Goal: Task Accomplishment & Management: Use online tool/utility

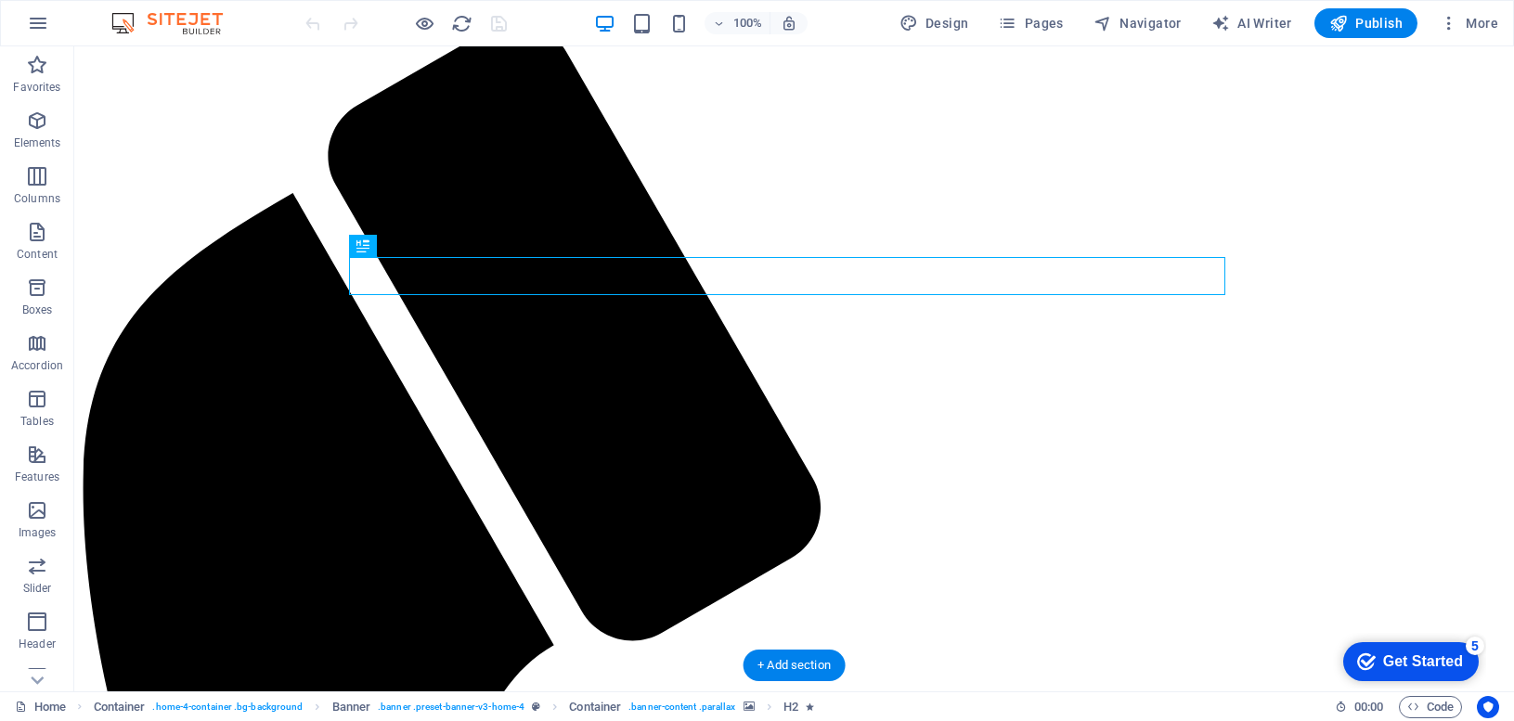
scroll to position [278, 0]
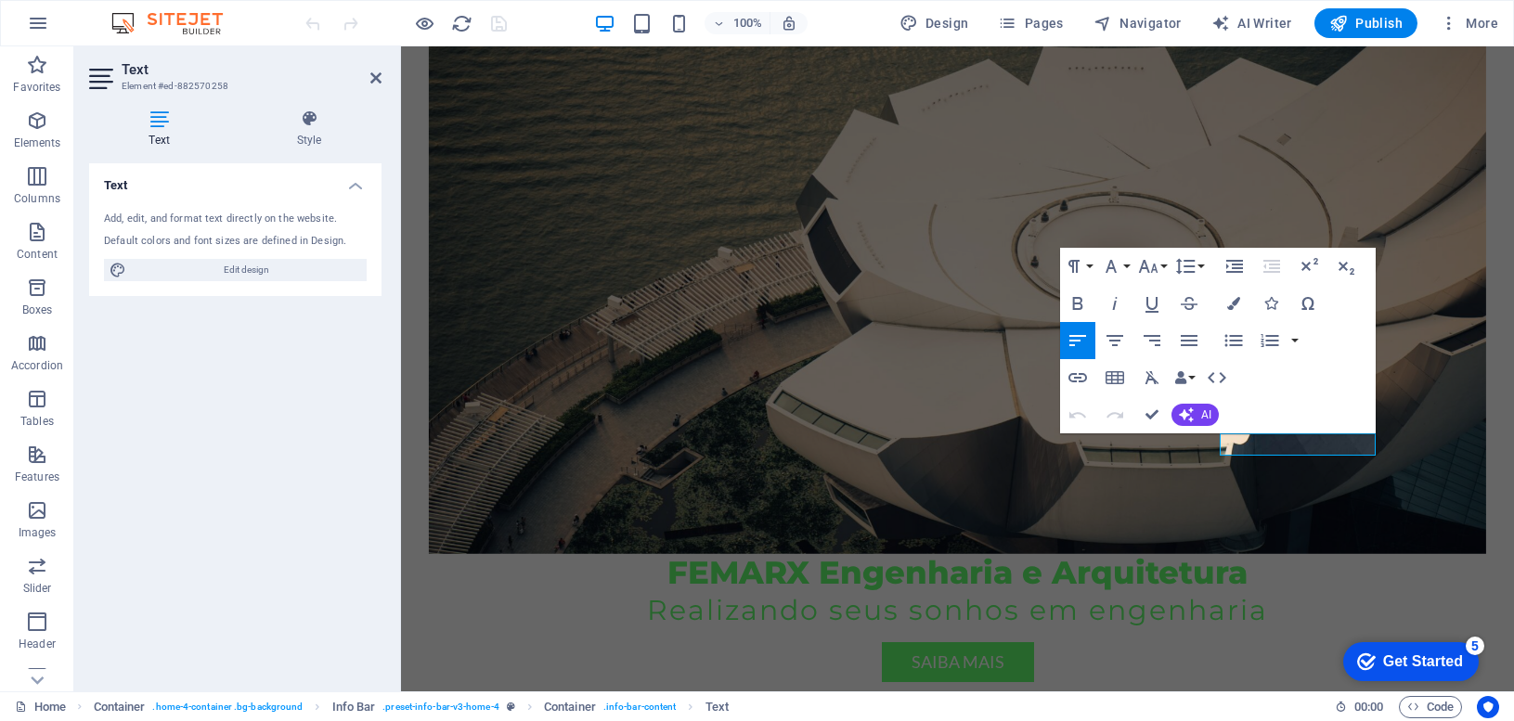
click at [1407, 335] on figure at bounding box center [957, 261] width 1057 height 588
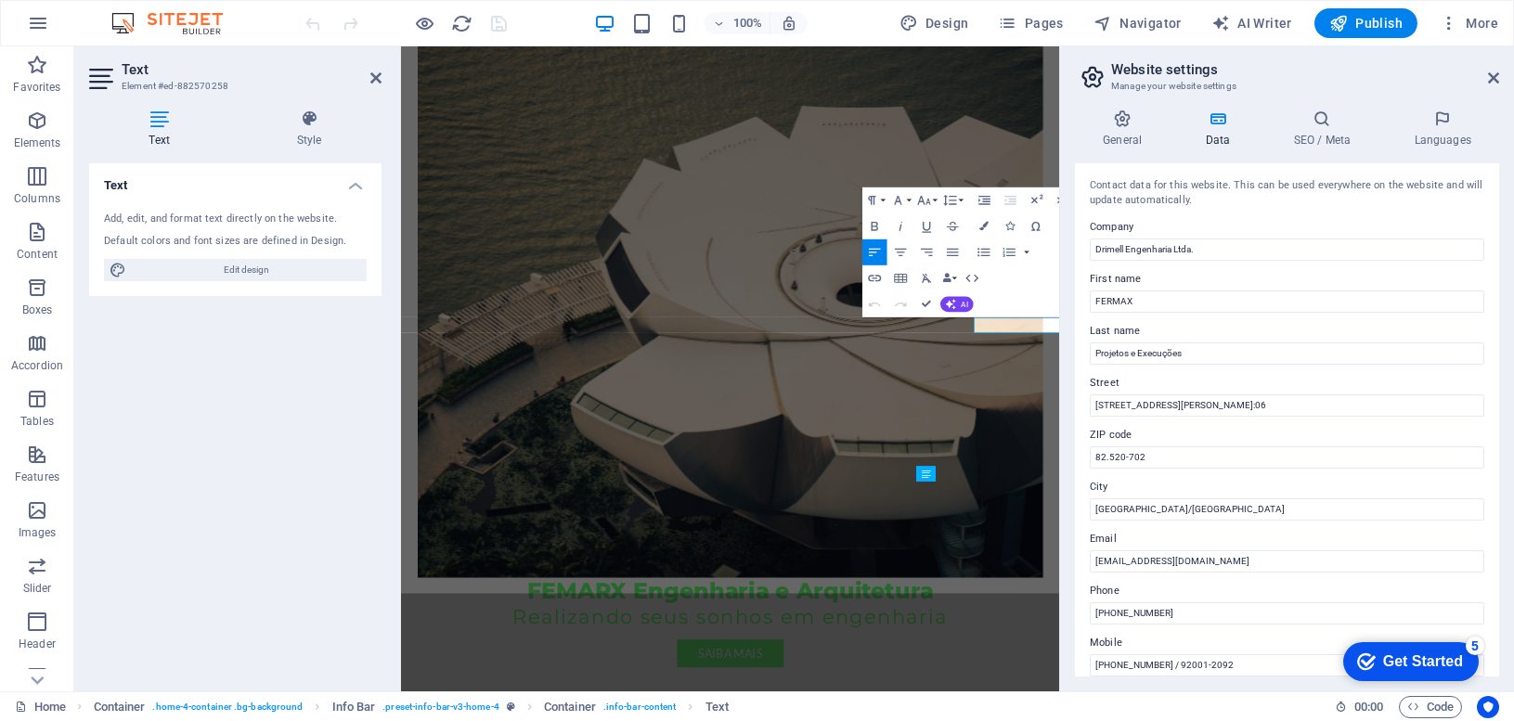
click at [1263, 441] on label "ZIP code" at bounding box center [1287, 435] width 395 height 22
click at [1263, 447] on input "82.520-702" at bounding box center [1287, 458] width 395 height 22
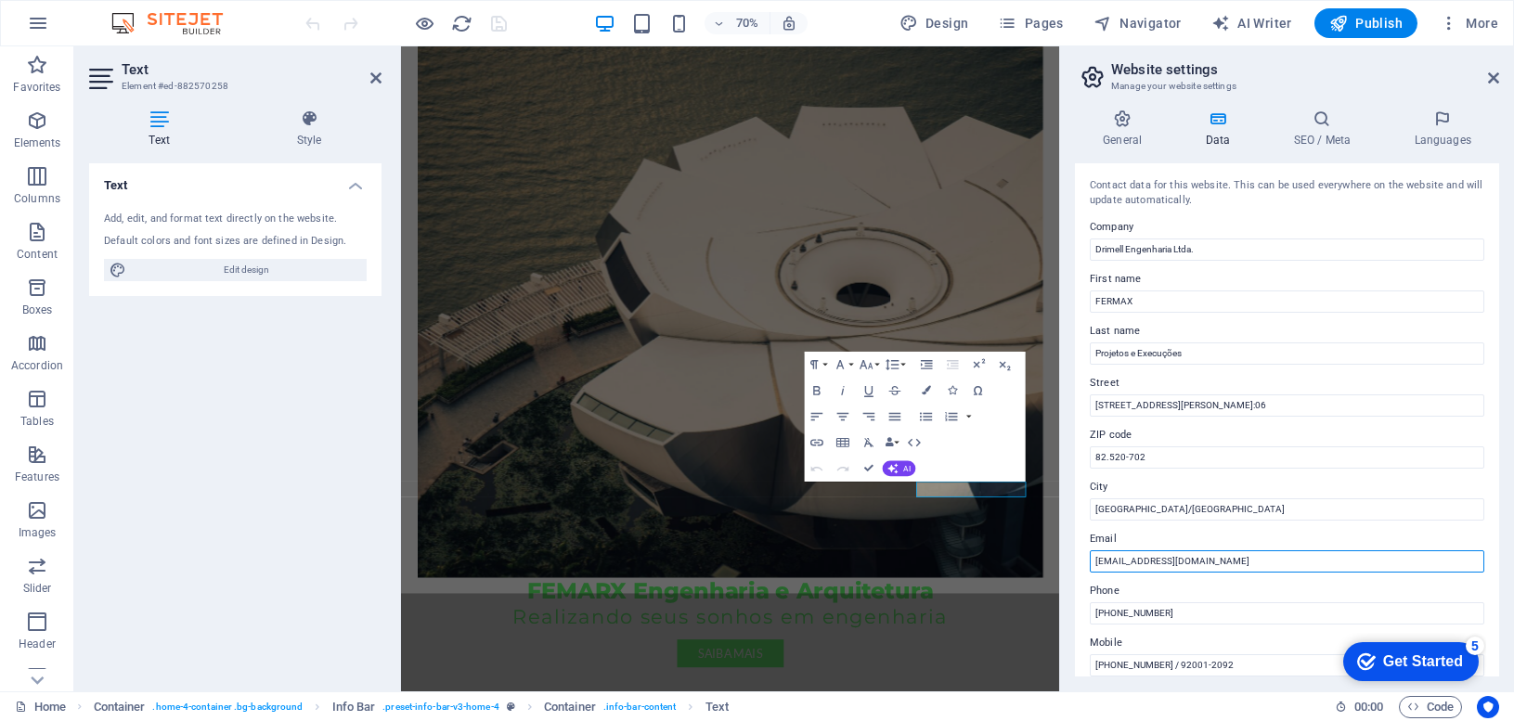
click at [1121, 562] on input "[EMAIL_ADDRESS][DOMAIN_NAME]" at bounding box center [1287, 561] width 395 height 22
click at [1126, 563] on input "[EMAIL_ADDRESS][DOMAIN_NAME]" at bounding box center [1287, 561] width 395 height 22
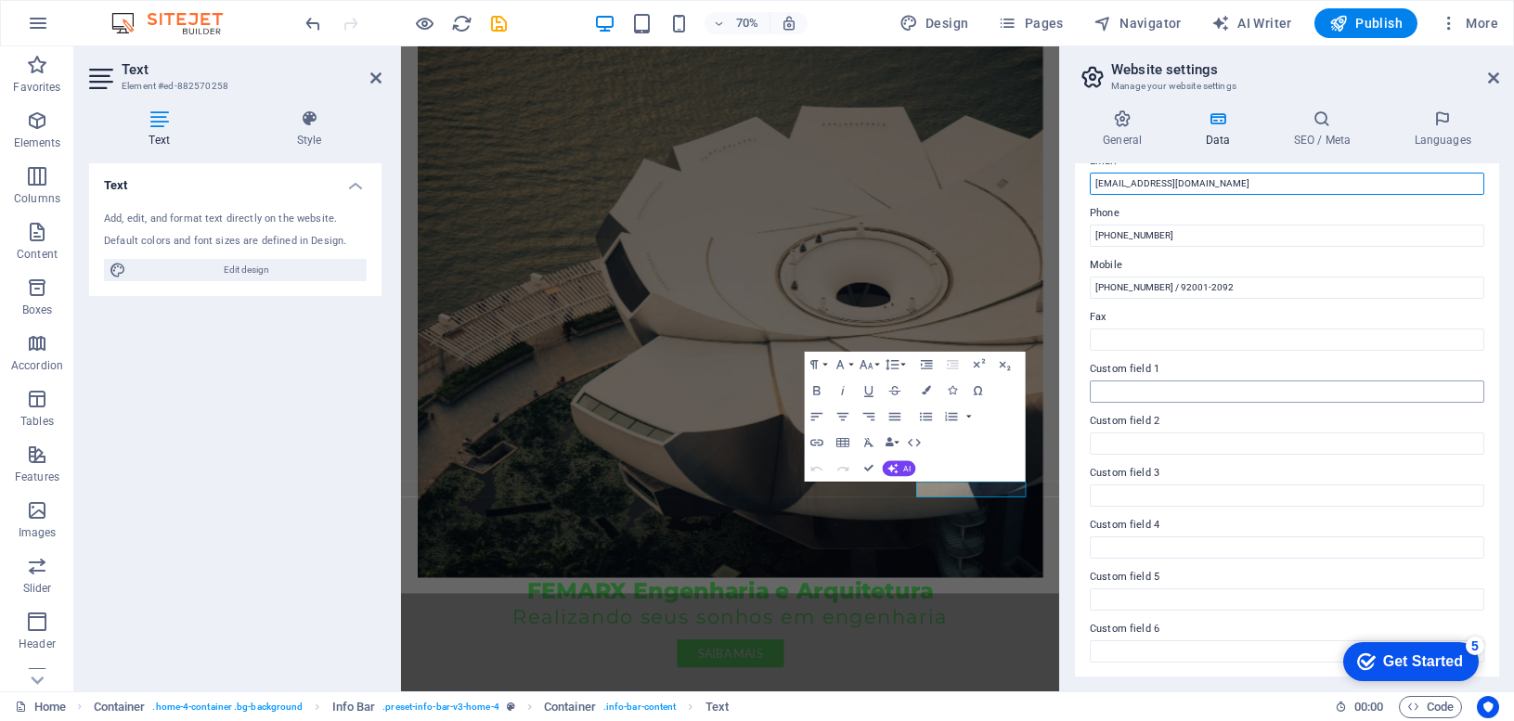
scroll to position [379, 0]
type input "[EMAIL_ADDRESS][DOMAIN_NAME]"
click at [1488, 78] on icon at bounding box center [1493, 78] width 11 height 15
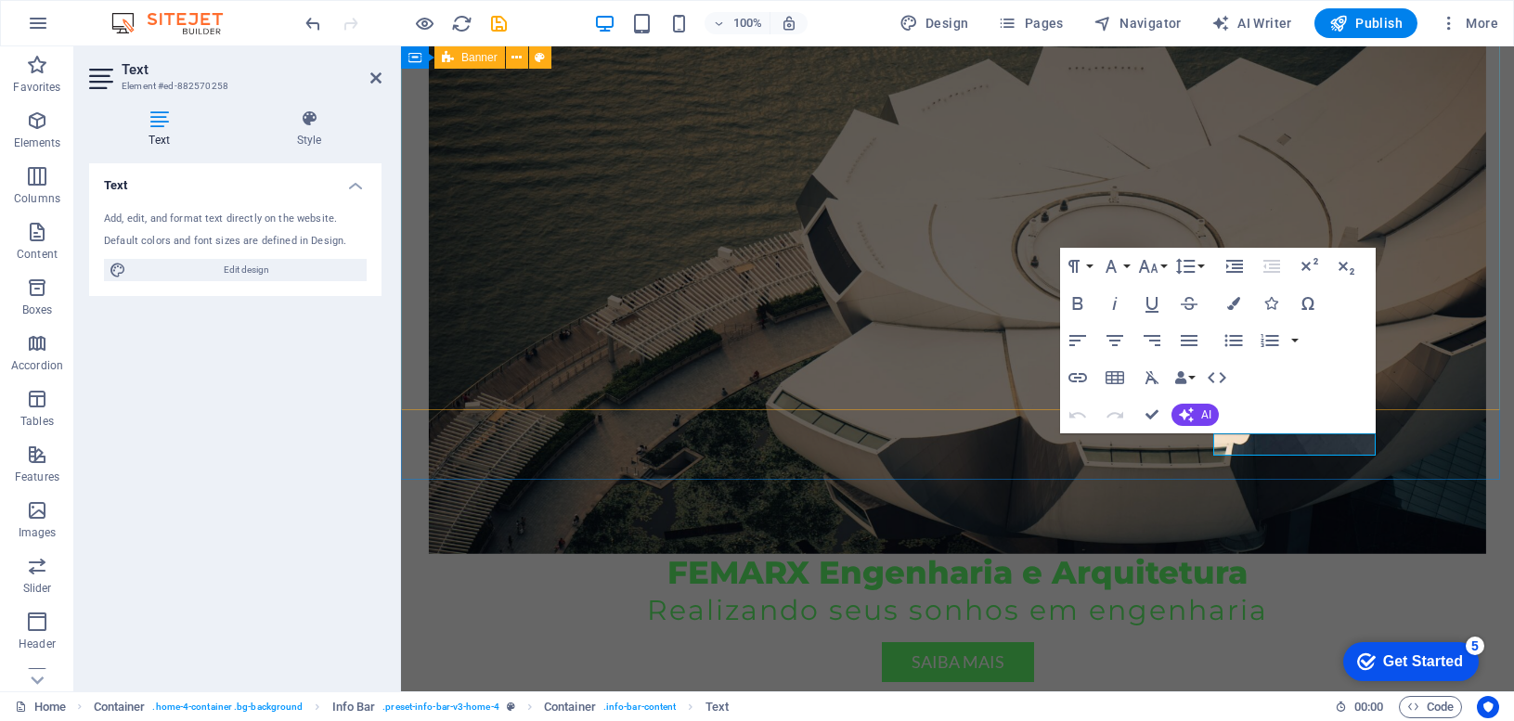
click at [1410, 132] on figure at bounding box center [957, 261] width 1057 height 588
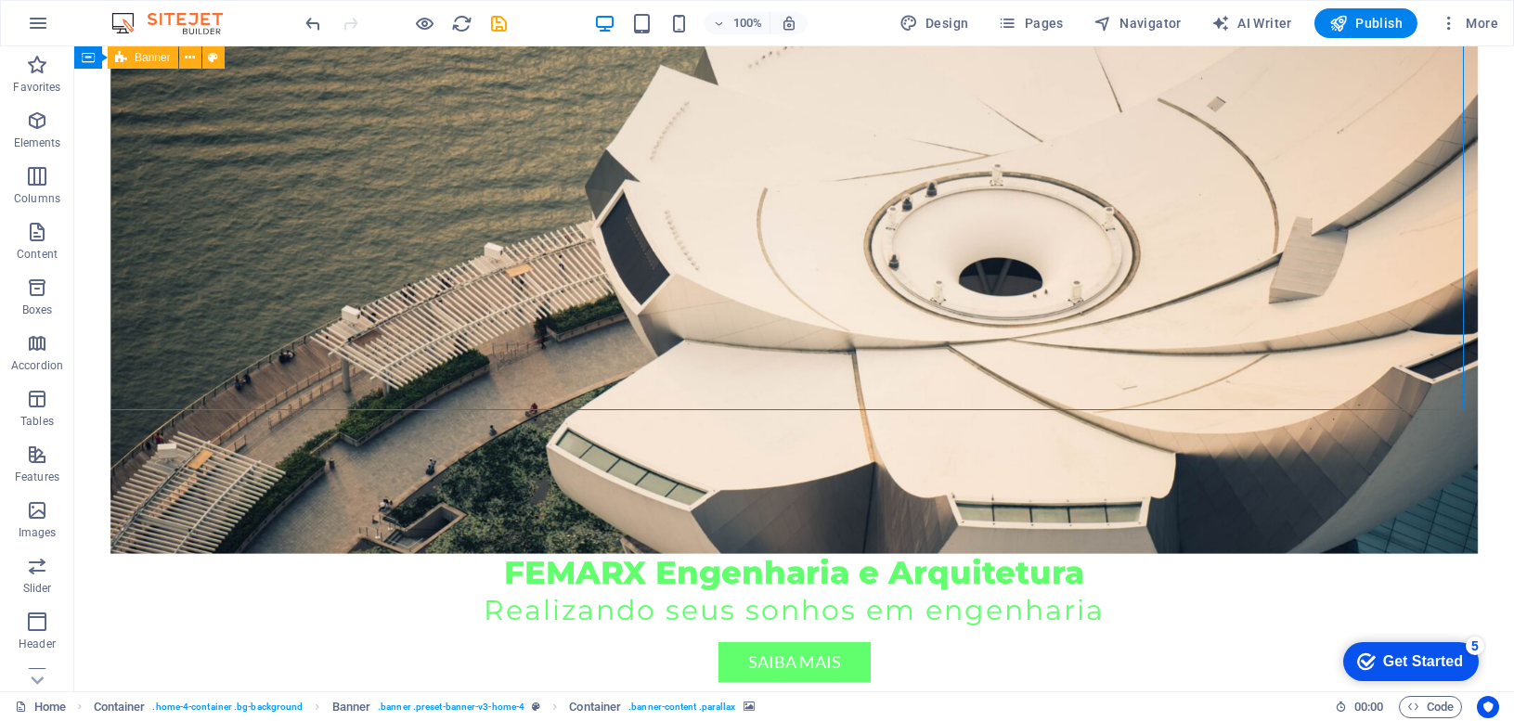
click at [1433, 315] on figure at bounding box center [793, 261] width 1367 height 588
click at [1420, 661] on div "Get Started" at bounding box center [1423, 662] width 80 height 17
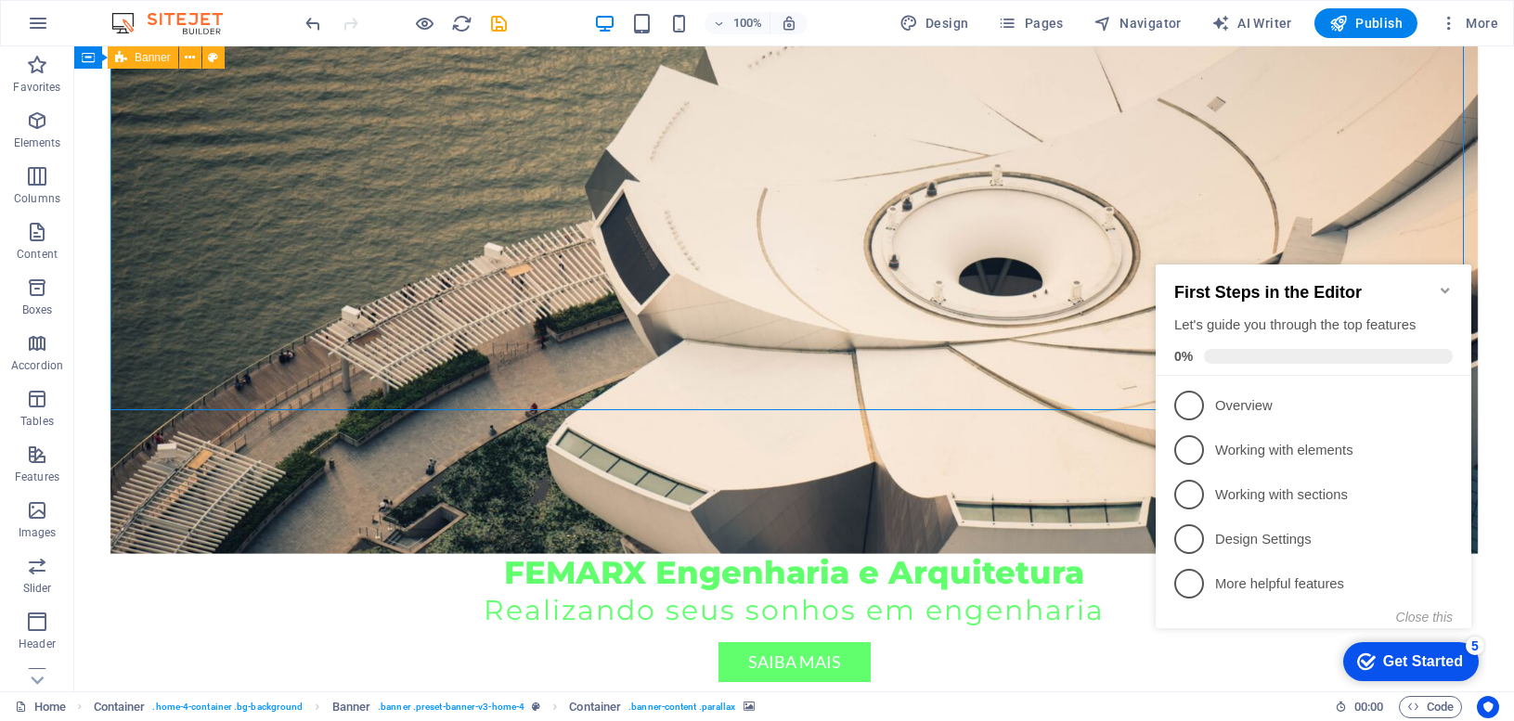
click at [1227, 660] on div "checkmark Get Started 5 First Steps in the Editor Let's guide you through the t…" at bounding box center [1317, 463] width 338 height 451
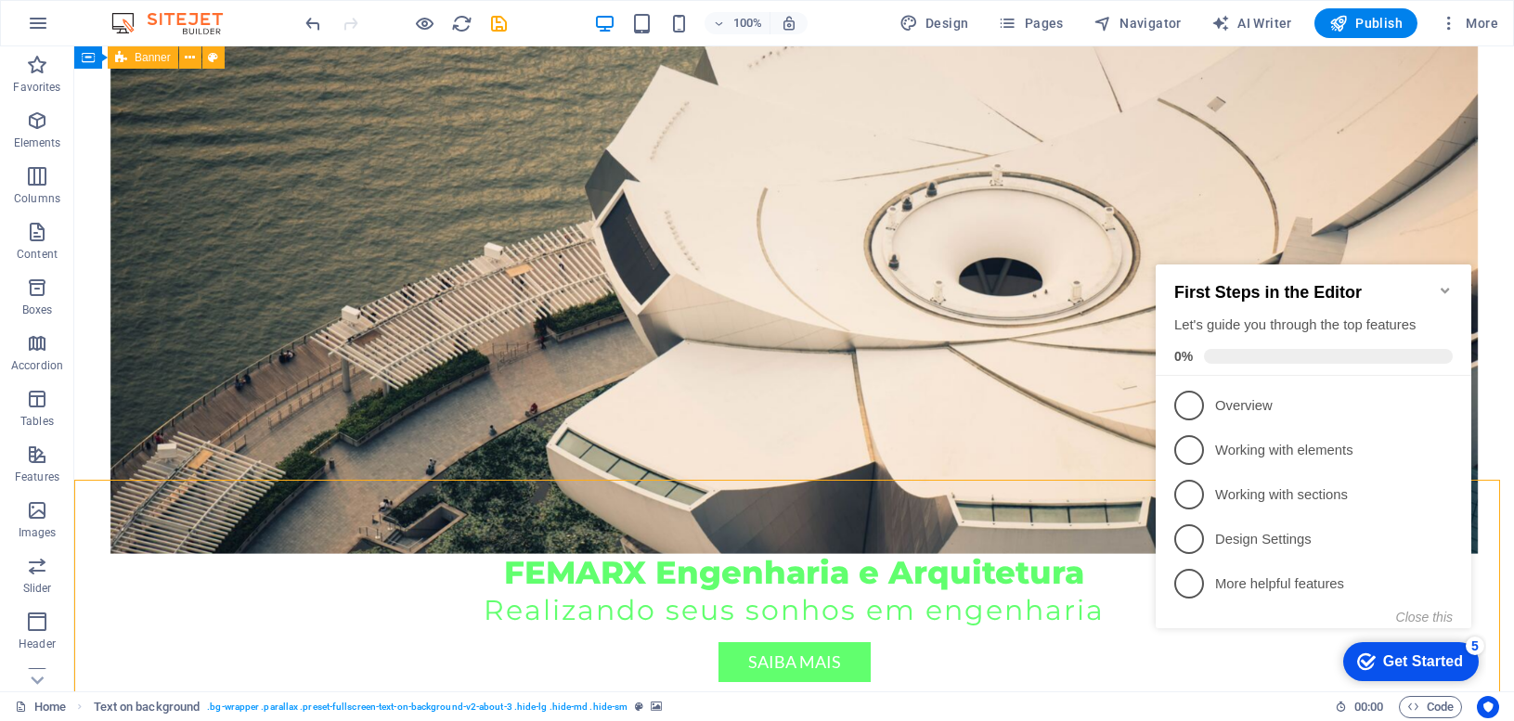
drag, startPoint x: 1003, startPoint y: 545, endPoint x: 999, endPoint y: 536, distance: 10.0
click at [1369, 23] on span "Publish" at bounding box center [1365, 23] width 73 height 19
